Goal: Task Accomplishment & Management: Complete application form

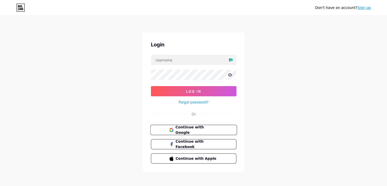
click at [190, 132] on button "Continue with Google" at bounding box center [193, 130] width 87 height 10
click at [363, 7] on link "Sign up" at bounding box center [364, 8] width 13 height 4
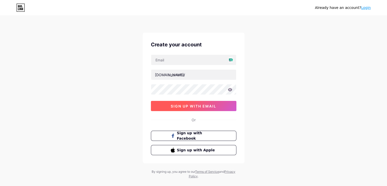
click at [218, 107] on button "sign up with email" at bounding box center [194, 106] width 86 height 10
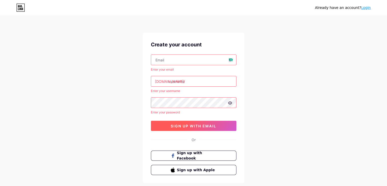
click at [190, 124] on span "sign up with email" at bounding box center [194, 126] width 46 height 4
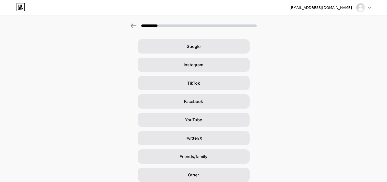
scroll to position [38, 0]
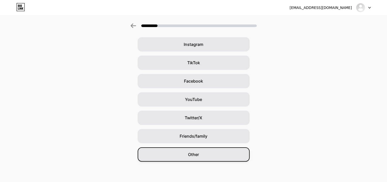
click at [214, 159] on div "Other" at bounding box center [194, 154] width 112 height 14
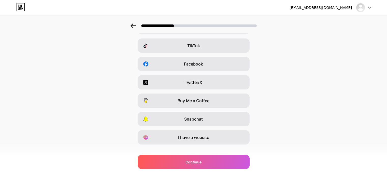
scroll to position [63, 0]
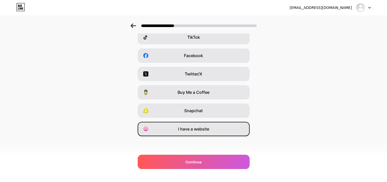
click at [211, 128] on div "I have a website" at bounding box center [194, 129] width 112 height 14
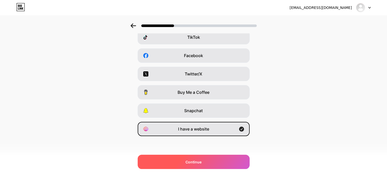
click at [207, 161] on div "Continue" at bounding box center [194, 162] width 112 height 14
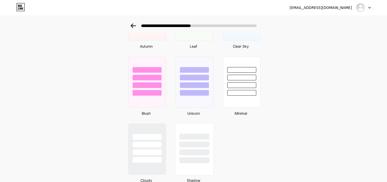
scroll to position [423, 0]
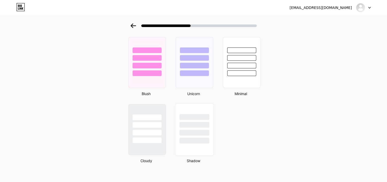
click at [196, 118] on div at bounding box center [195, 117] width 30 height 6
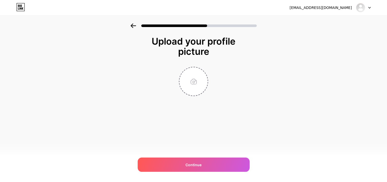
scroll to position [0, 0]
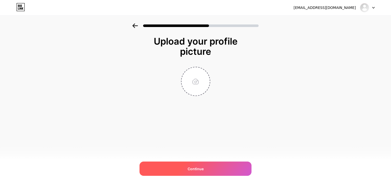
click at [198, 166] on span "Continue" at bounding box center [196, 168] width 16 height 5
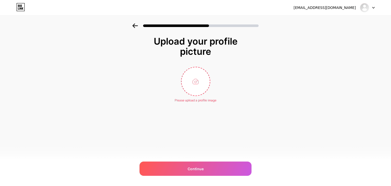
click at [134, 26] on icon at bounding box center [135, 25] width 6 height 5
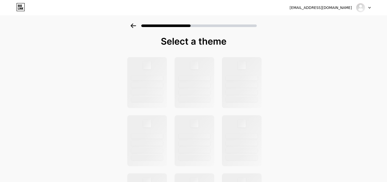
click at [134, 26] on icon at bounding box center [134, 25] width 6 height 5
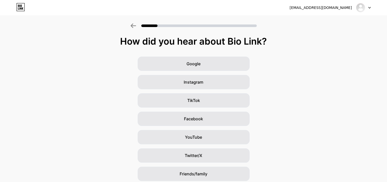
click at [134, 26] on icon at bounding box center [134, 25] width 6 height 5
click at [135, 26] on icon at bounding box center [134, 25] width 6 height 5
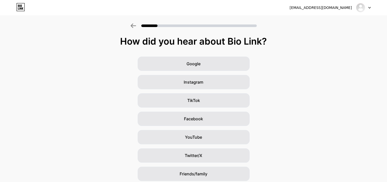
click at [135, 26] on icon at bounding box center [134, 25] width 6 height 5
